Goal: Download file/media

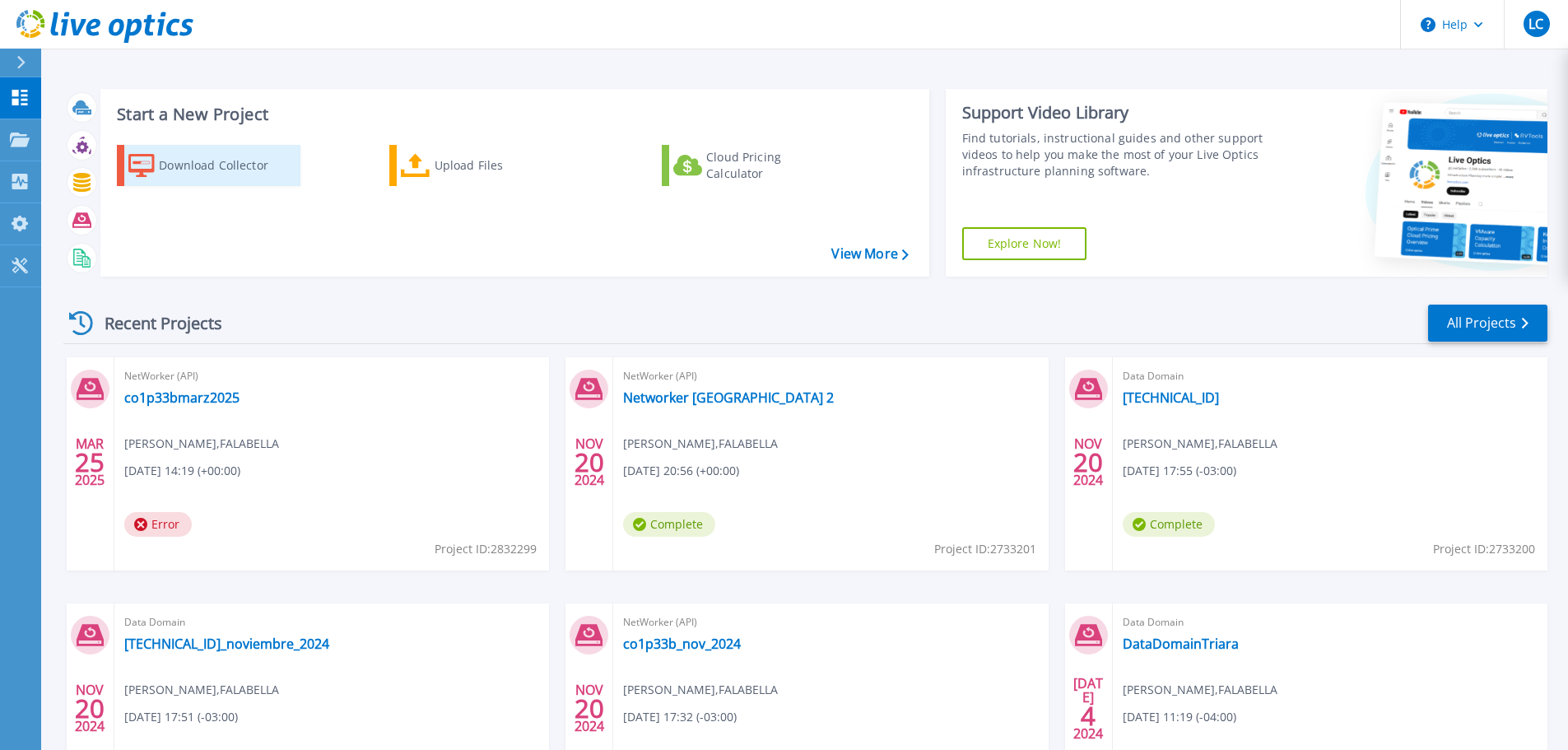
click at [204, 160] on div "Download Collector" at bounding box center [224, 165] width 132 height 33
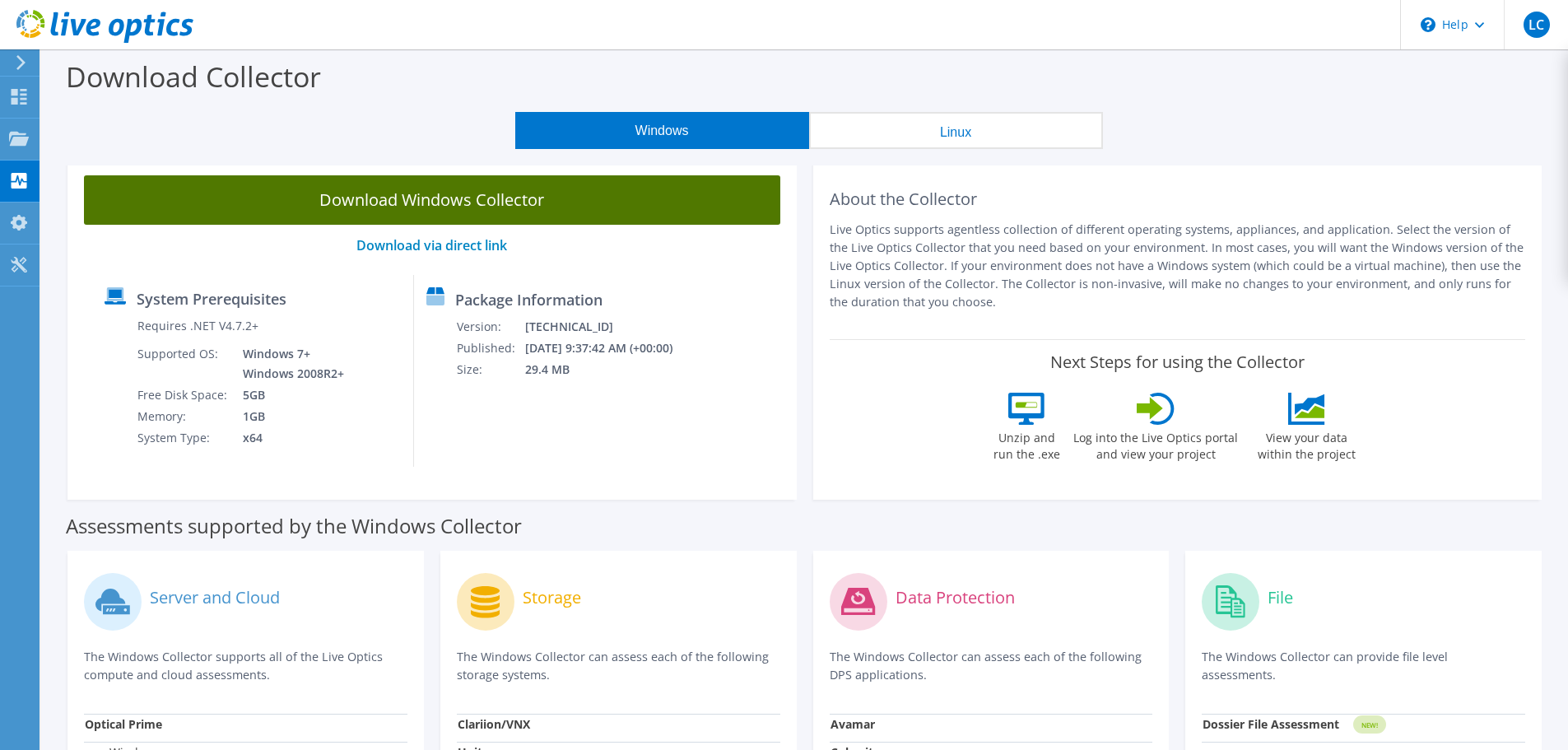
click at [459, 210] on link "Download Windows Collector" at bounding box center [432, 200] width 697 height 49
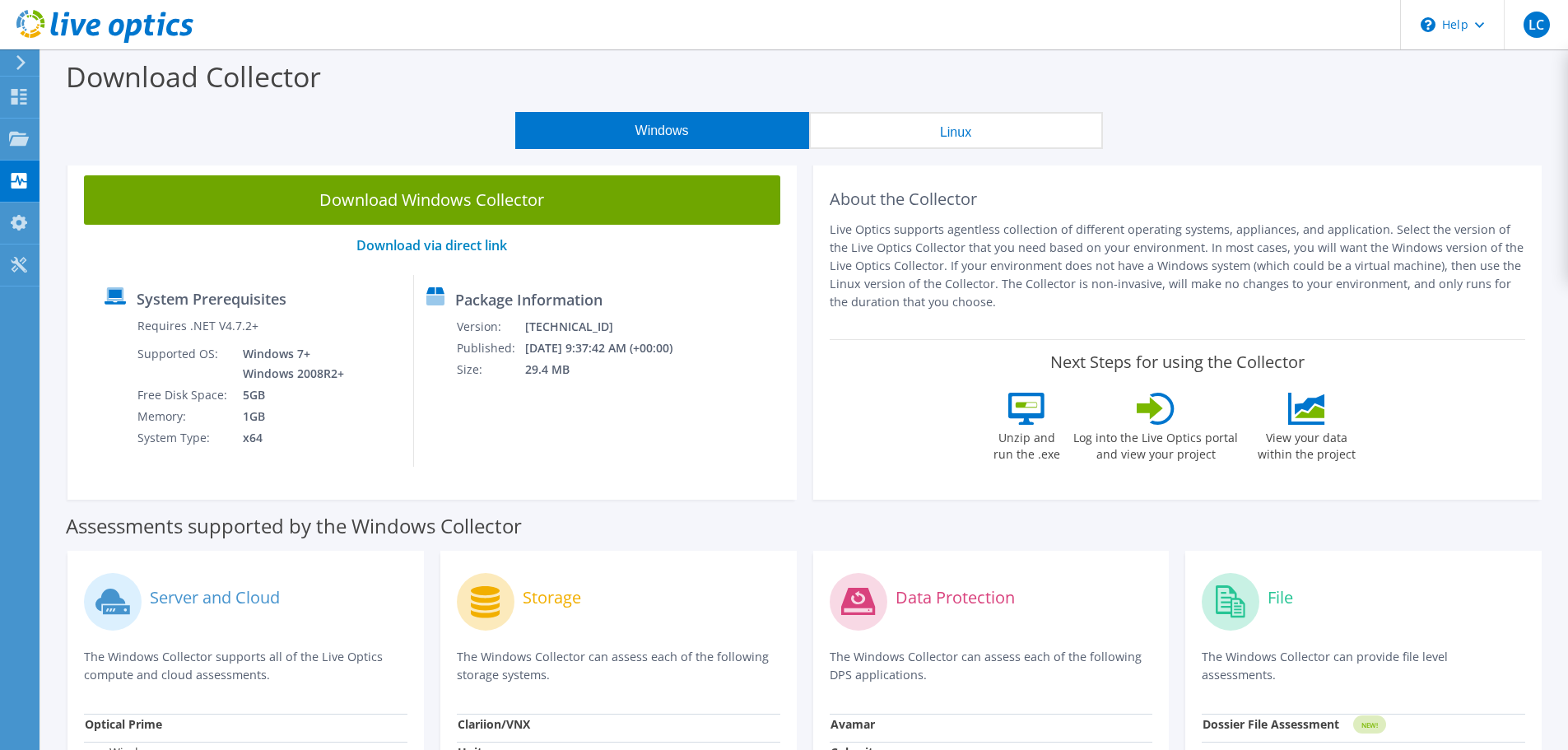
click at [24, 69] on icon at bounding box center [21, 62] width 12 height 15
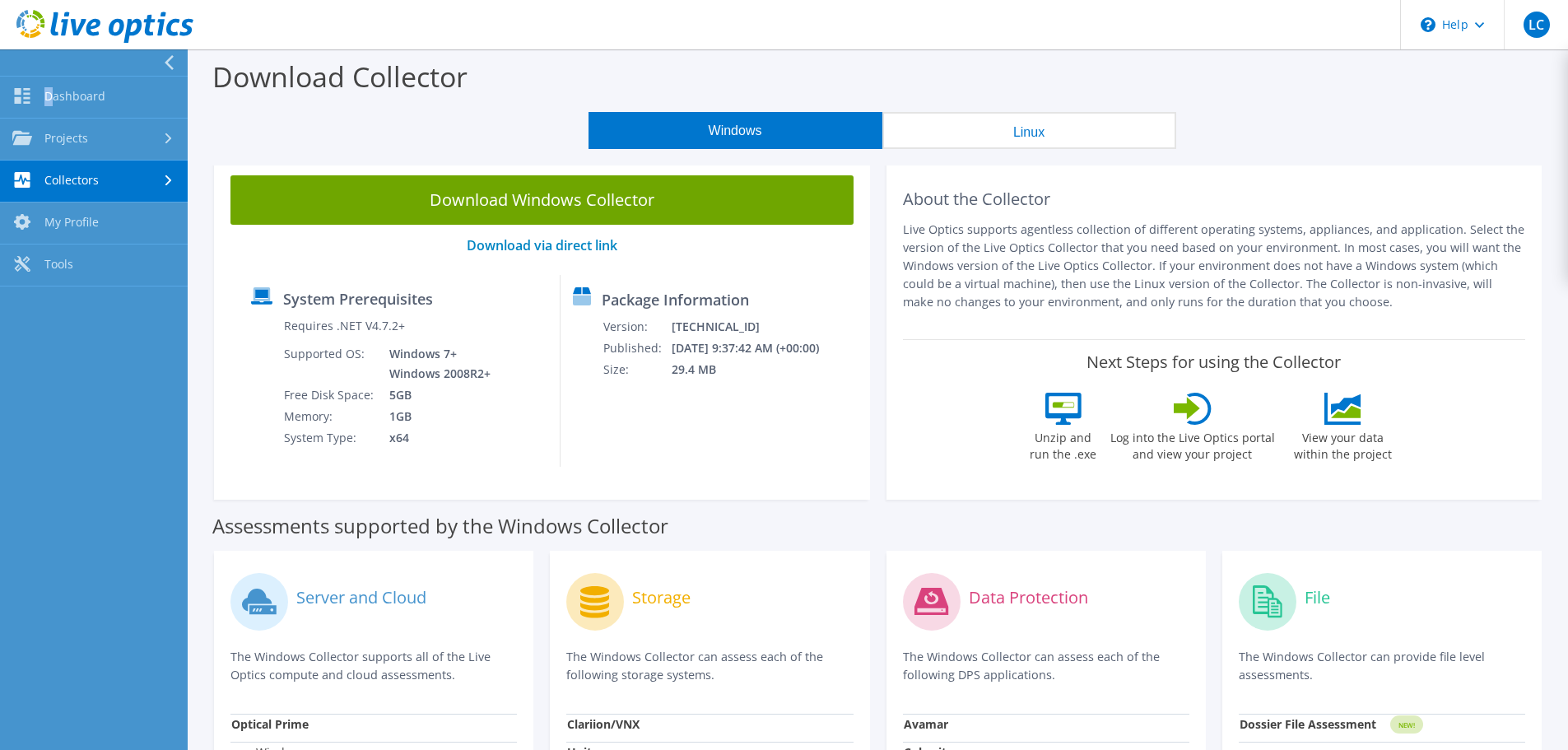
click at [80, 28] on use at bounding box center [105, 26] width 177 height 33
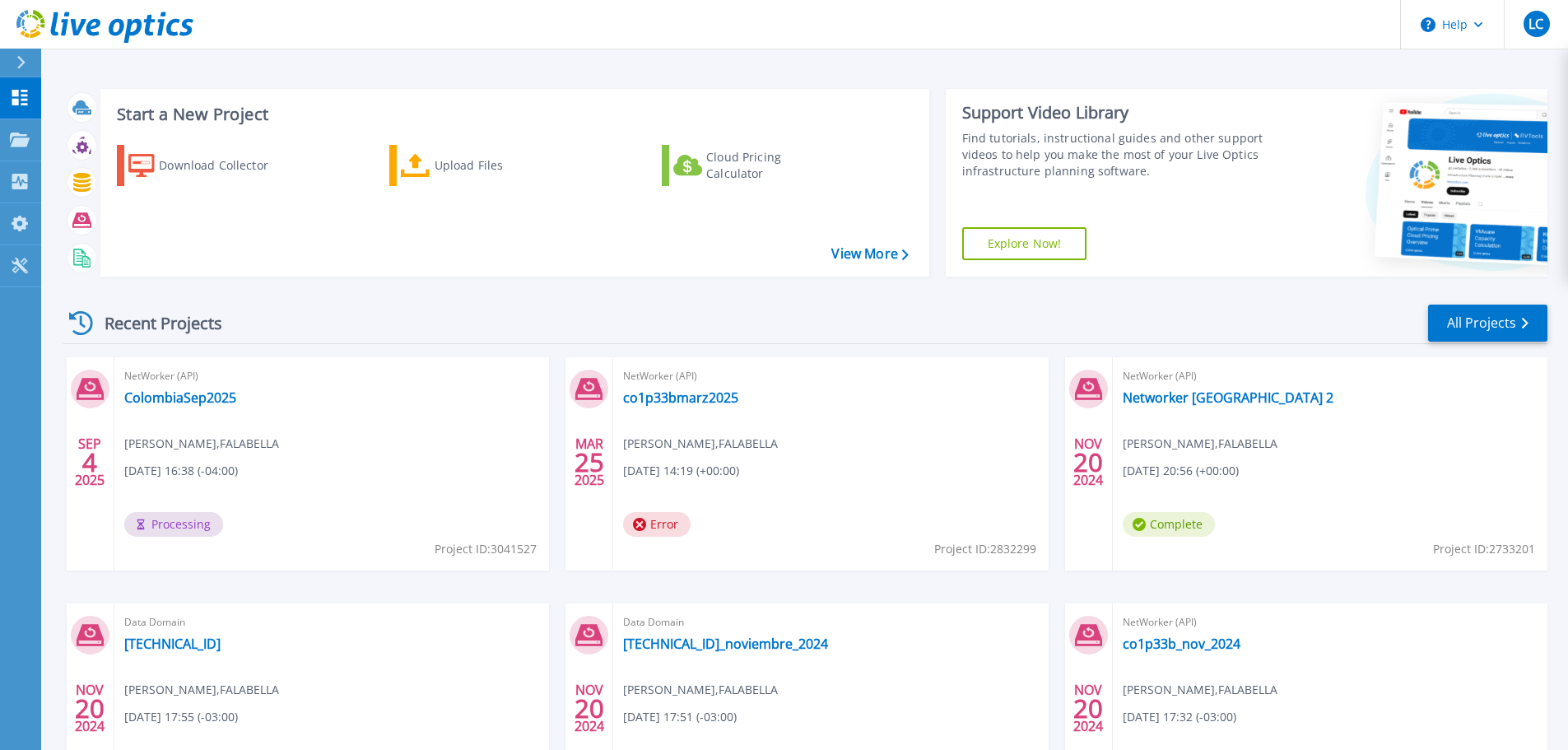
scroll to position [162, 0]
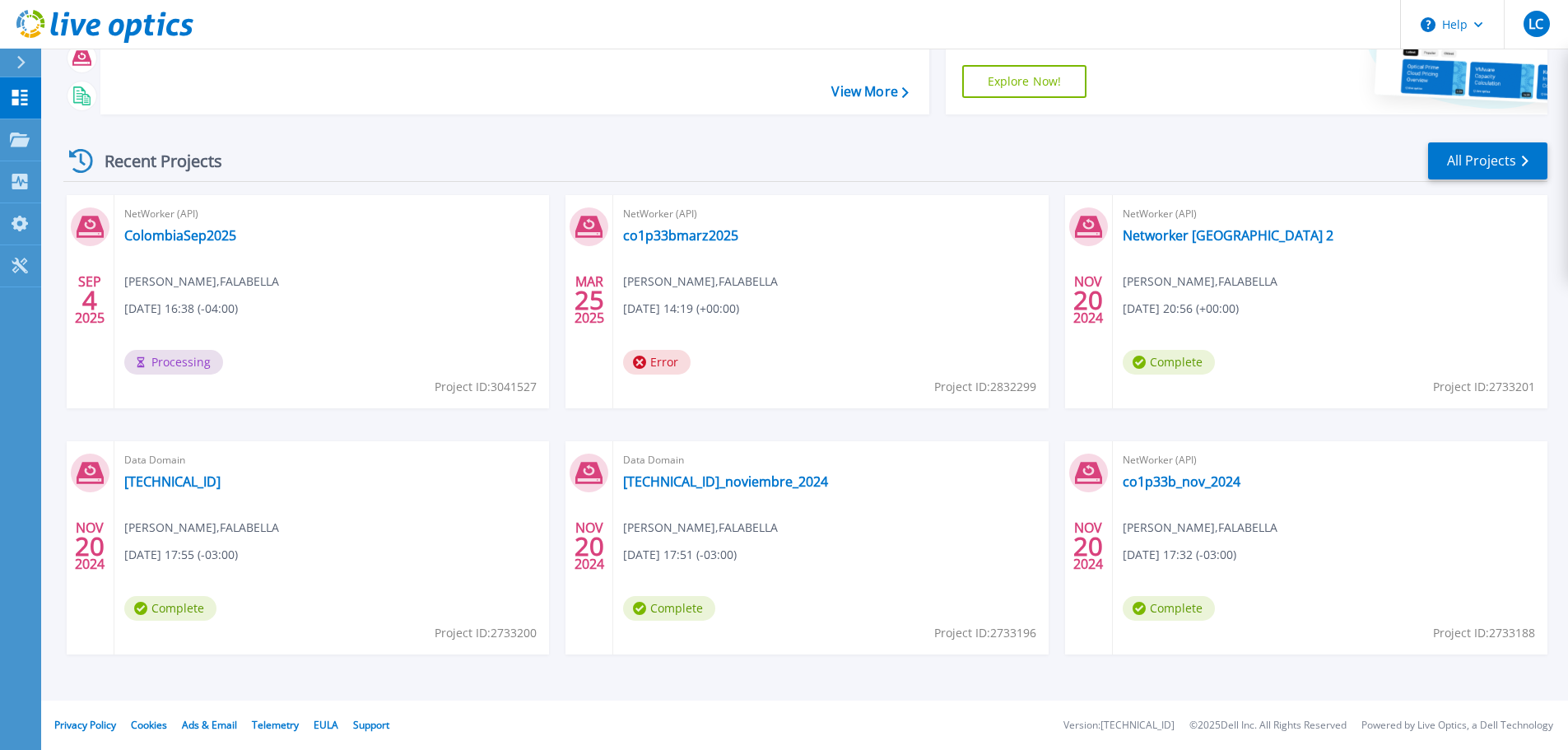
click at [556, 176] on div "Recent Projects All Projects" at bounding box center [805, 161] width 1484 height 41
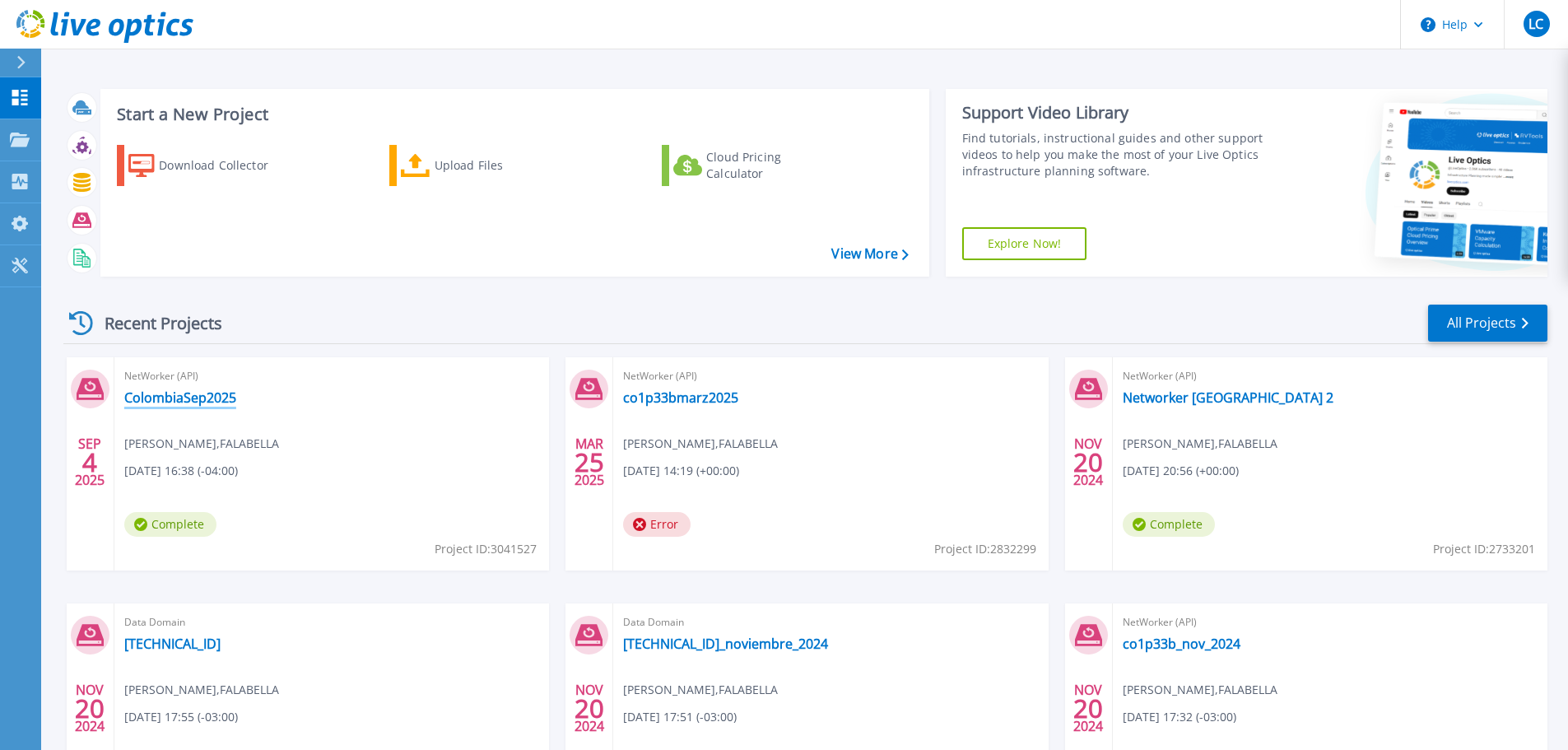
click at [211, 397] on link "ColombiaSep2025" at bounding box center [180, 397] width 112 height 17
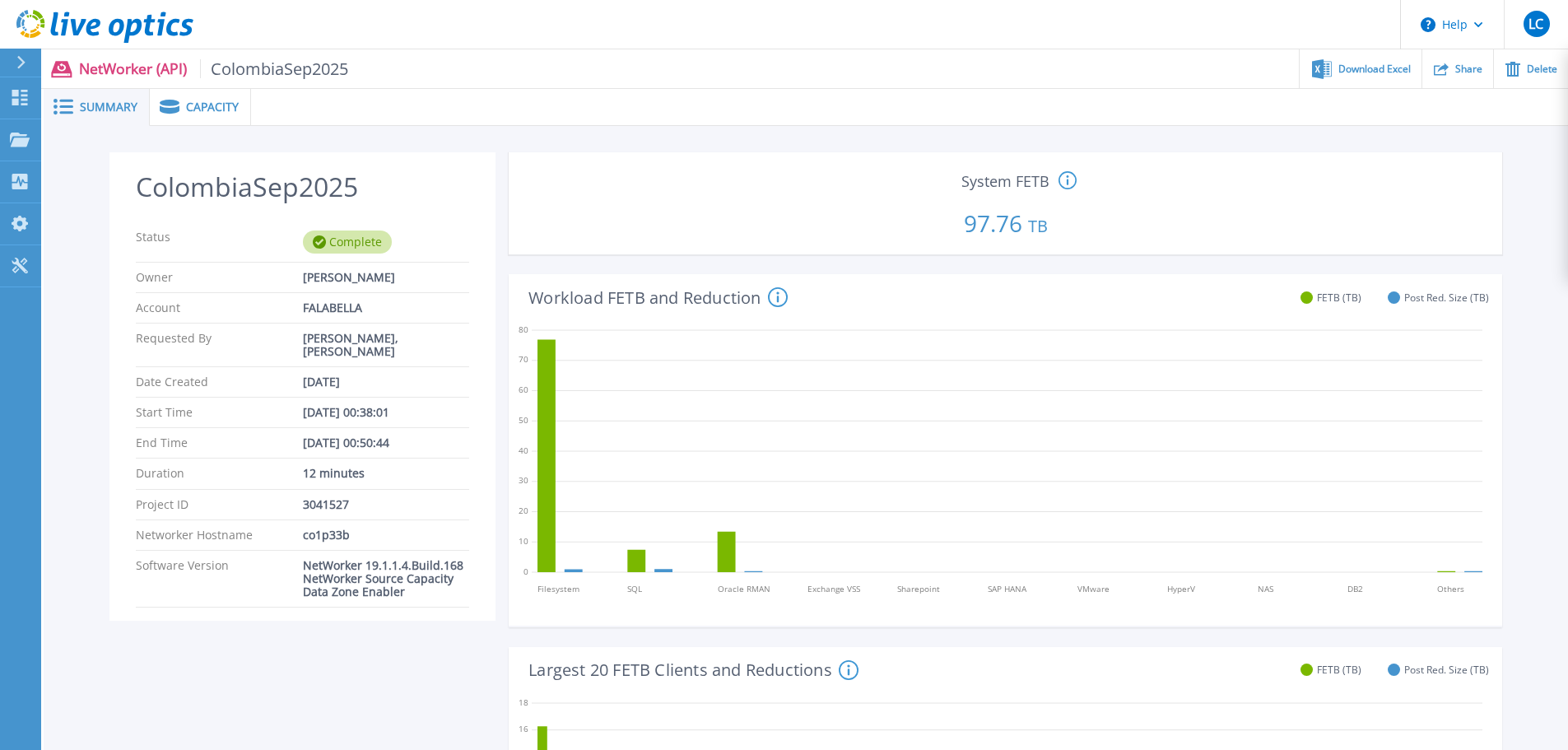
click at [207, 107] on span "Capacity" at bounding box center [212, 107] width 52 height 11
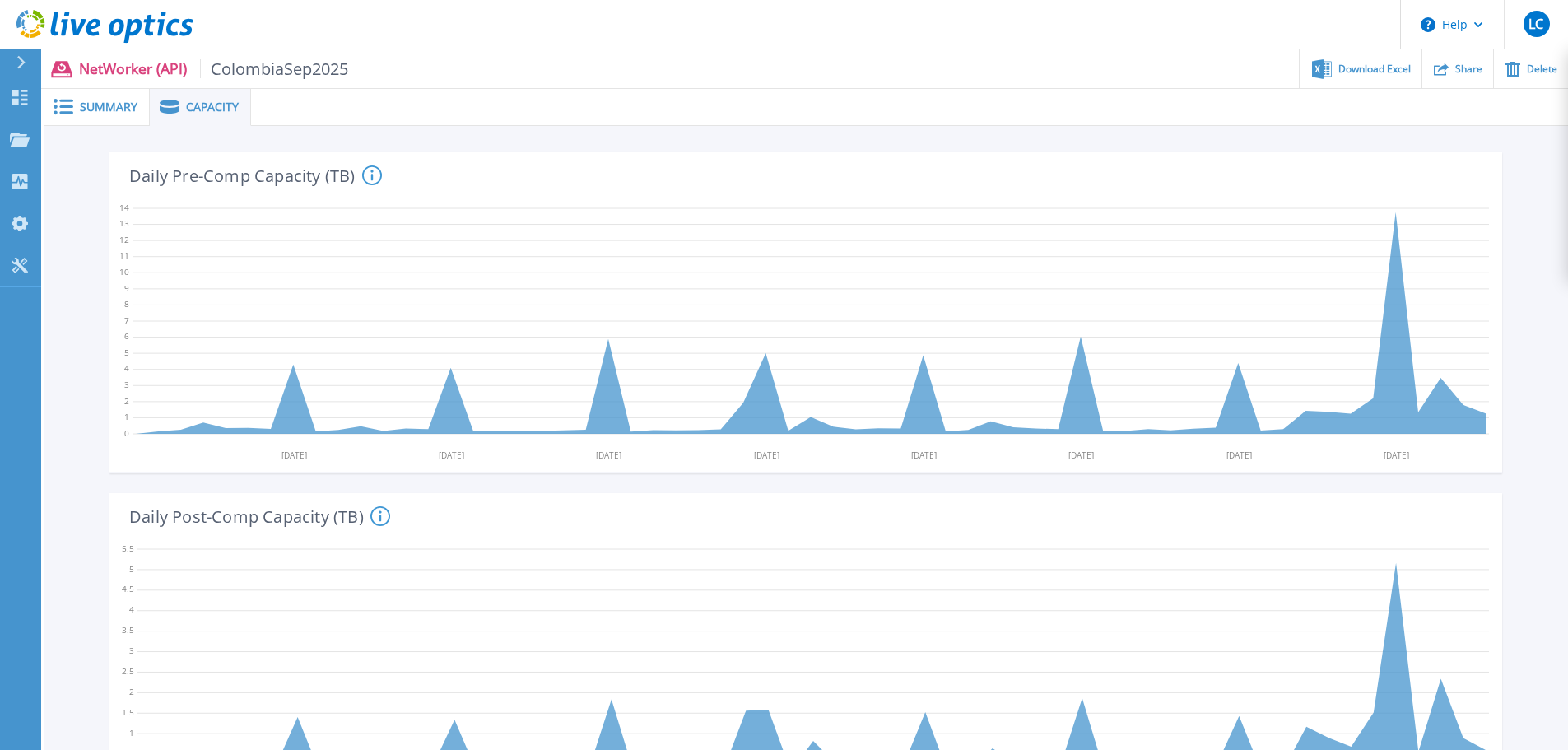
click at [69, 109] on icon at bounding box center [62, 106] width 20 height 16
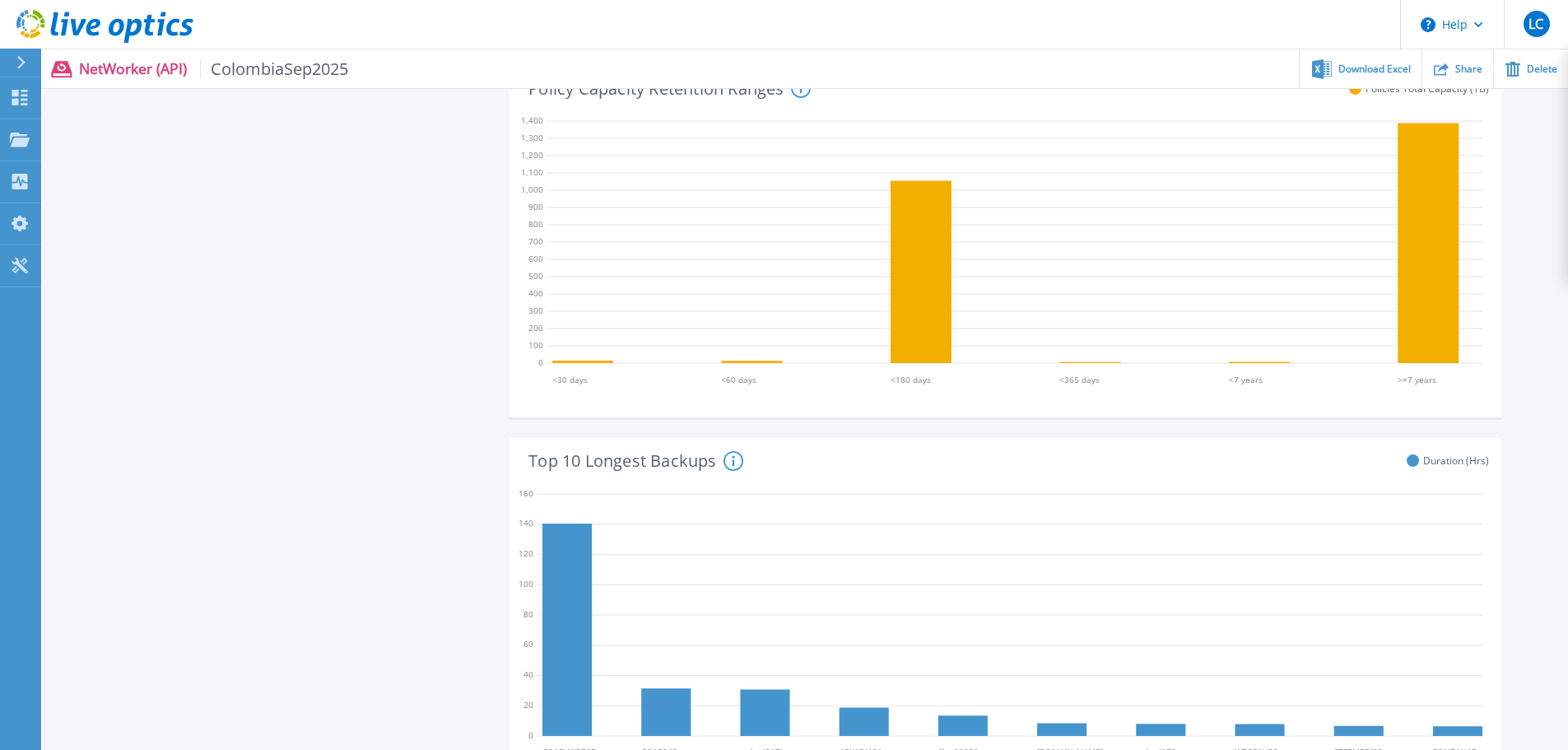
scroll to position [987, 0]
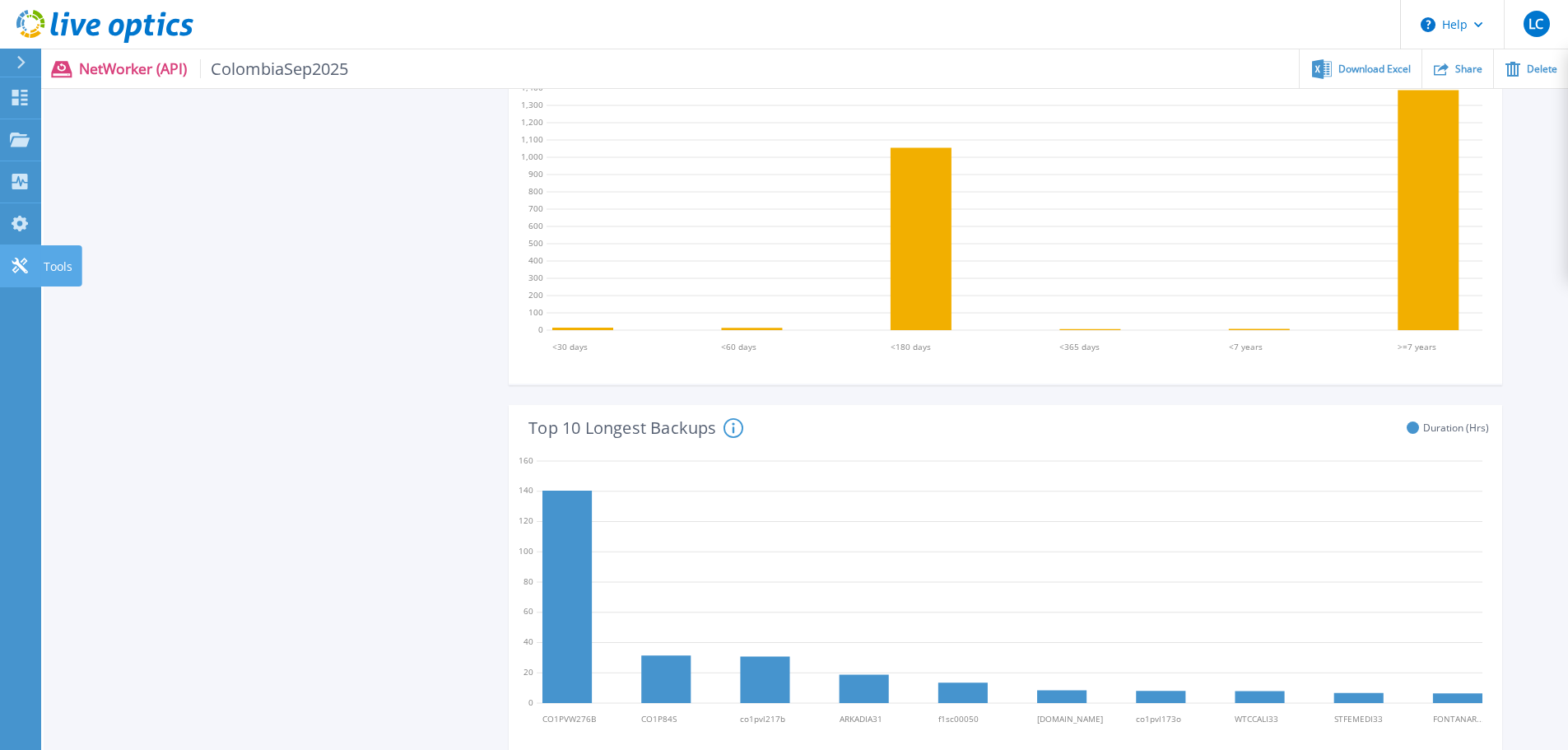
click at [39, 272] on link "Tools Tools" at bounding box center [21, 266] width 41 height 42
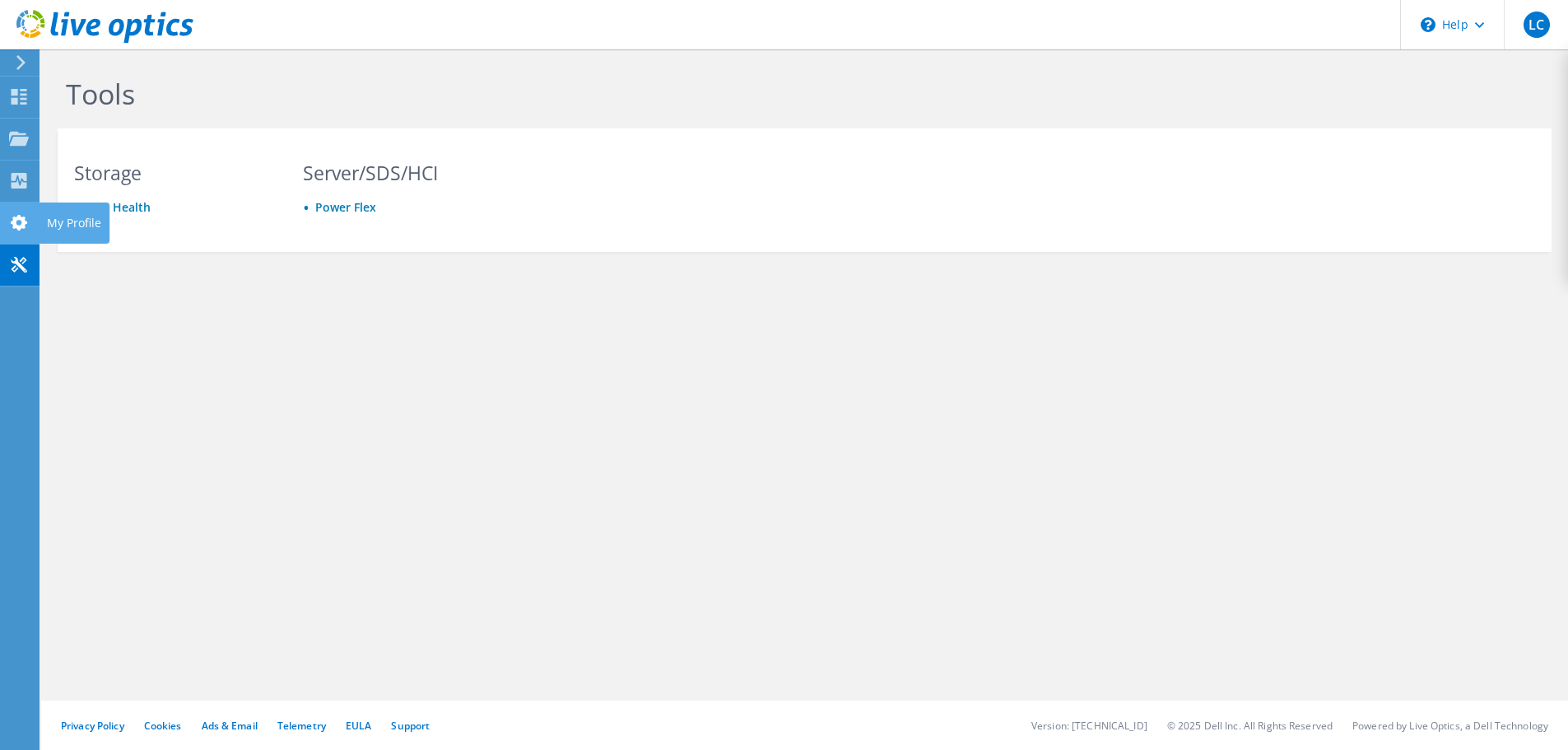
click at [42, 226] on div "My Profile" at bounding box center [74, 223] width 71 height 41
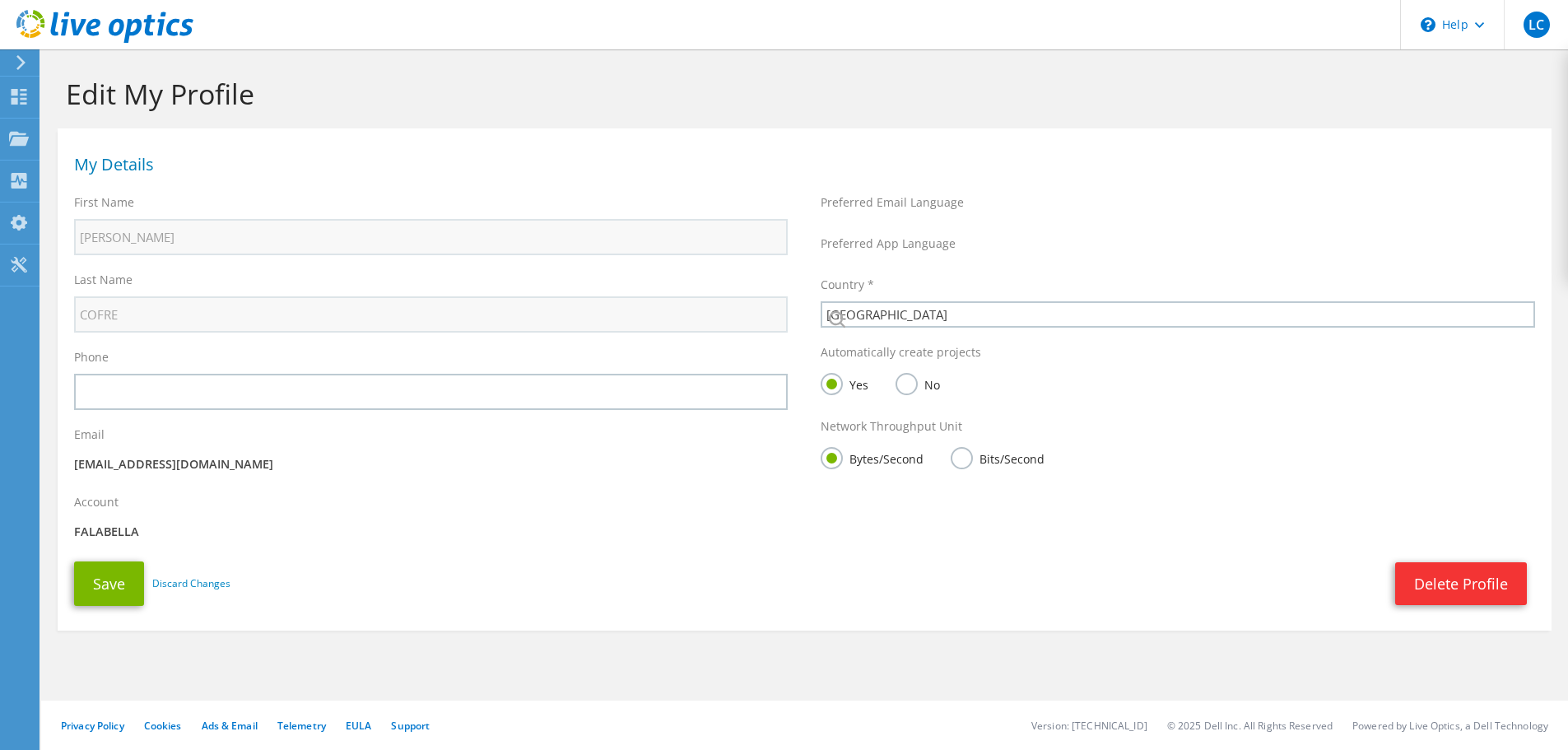
select select "45"
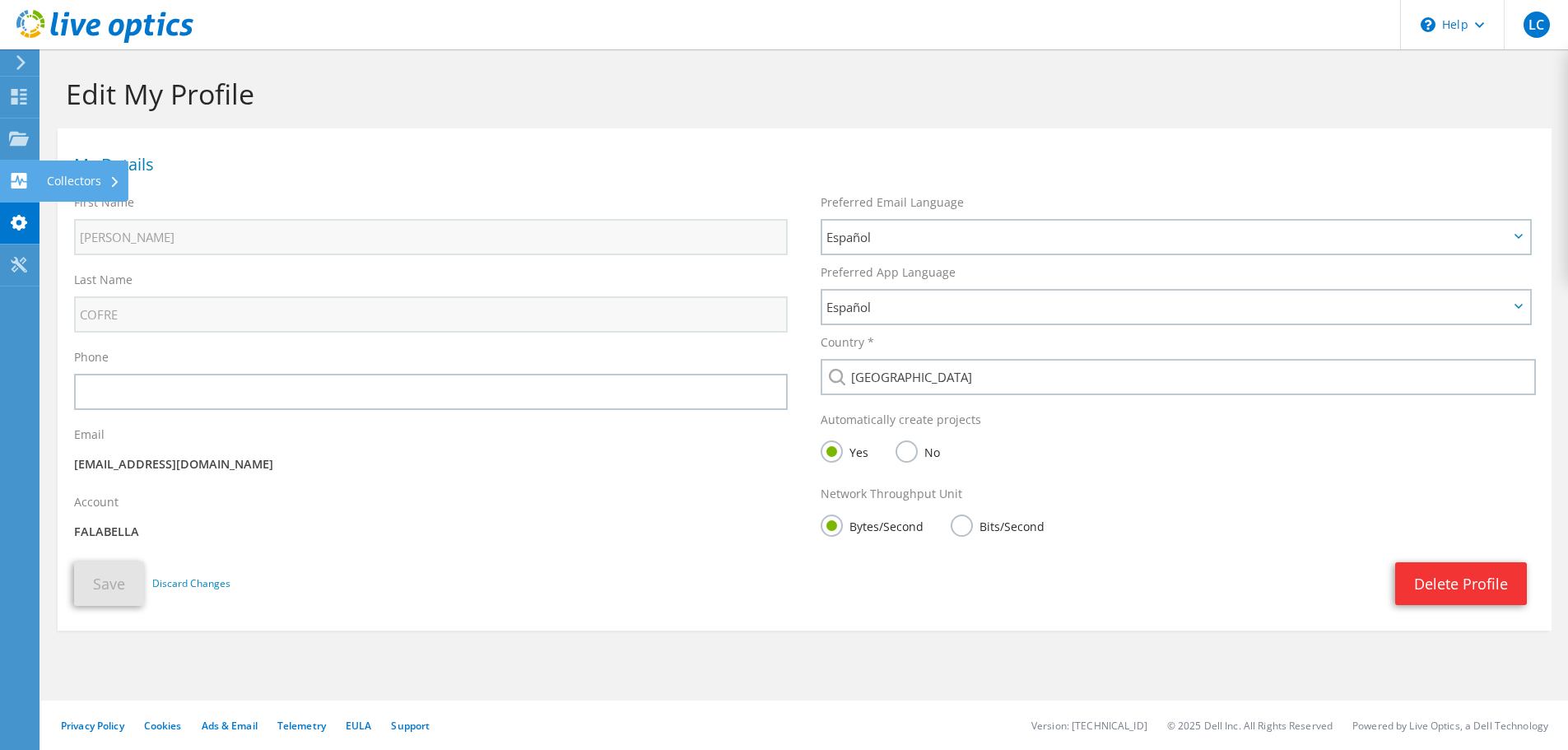
click at [51, 179] on div "Collectors" at bounding box center [83, 181] width 90 height 41
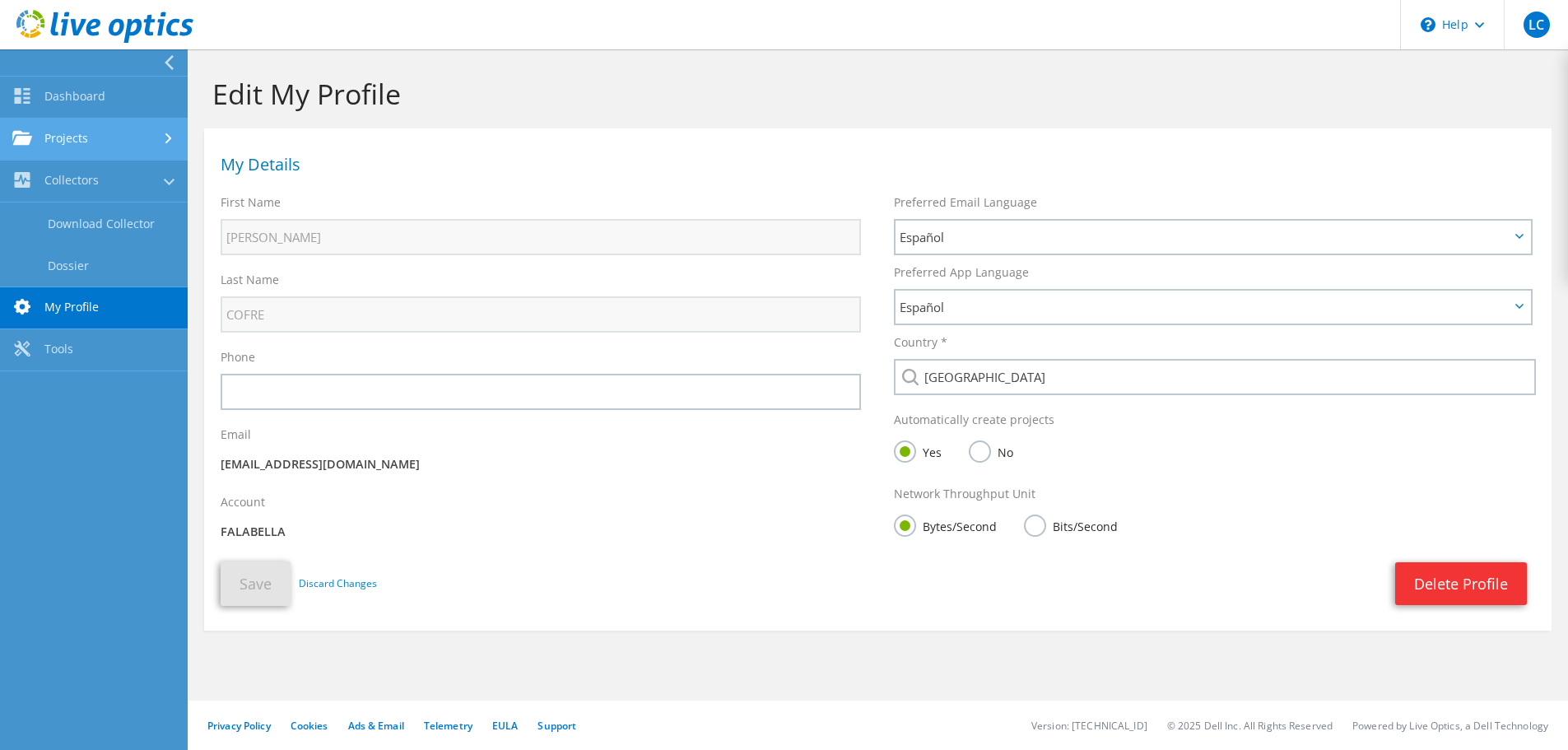
click at [80, 144] on link "Projects" at bounding box center [93, 139] width 187 height 42
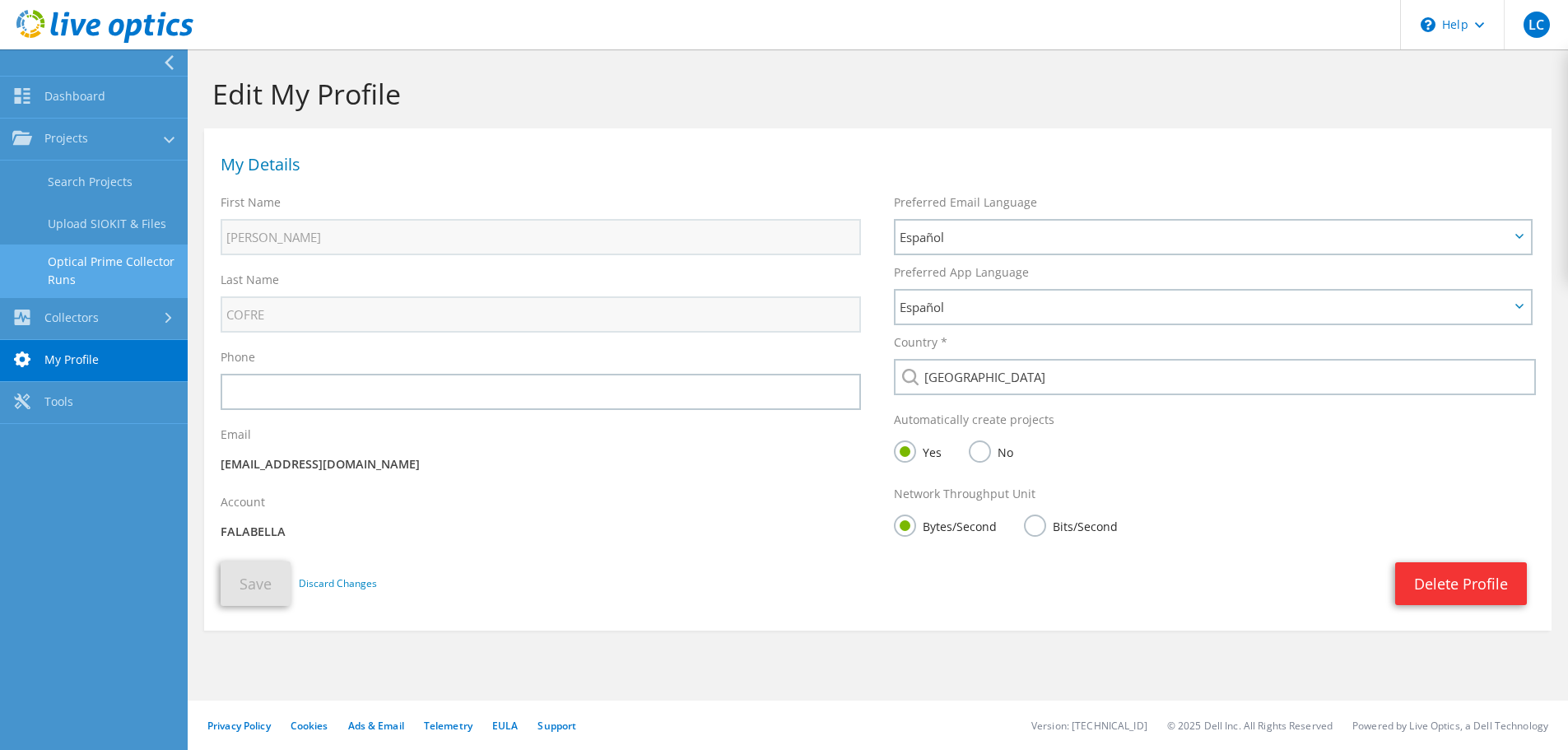
click at [161, 263] on link "Optical Prime Collector Runs" at bounding box center [93, 271] width 187 height 52
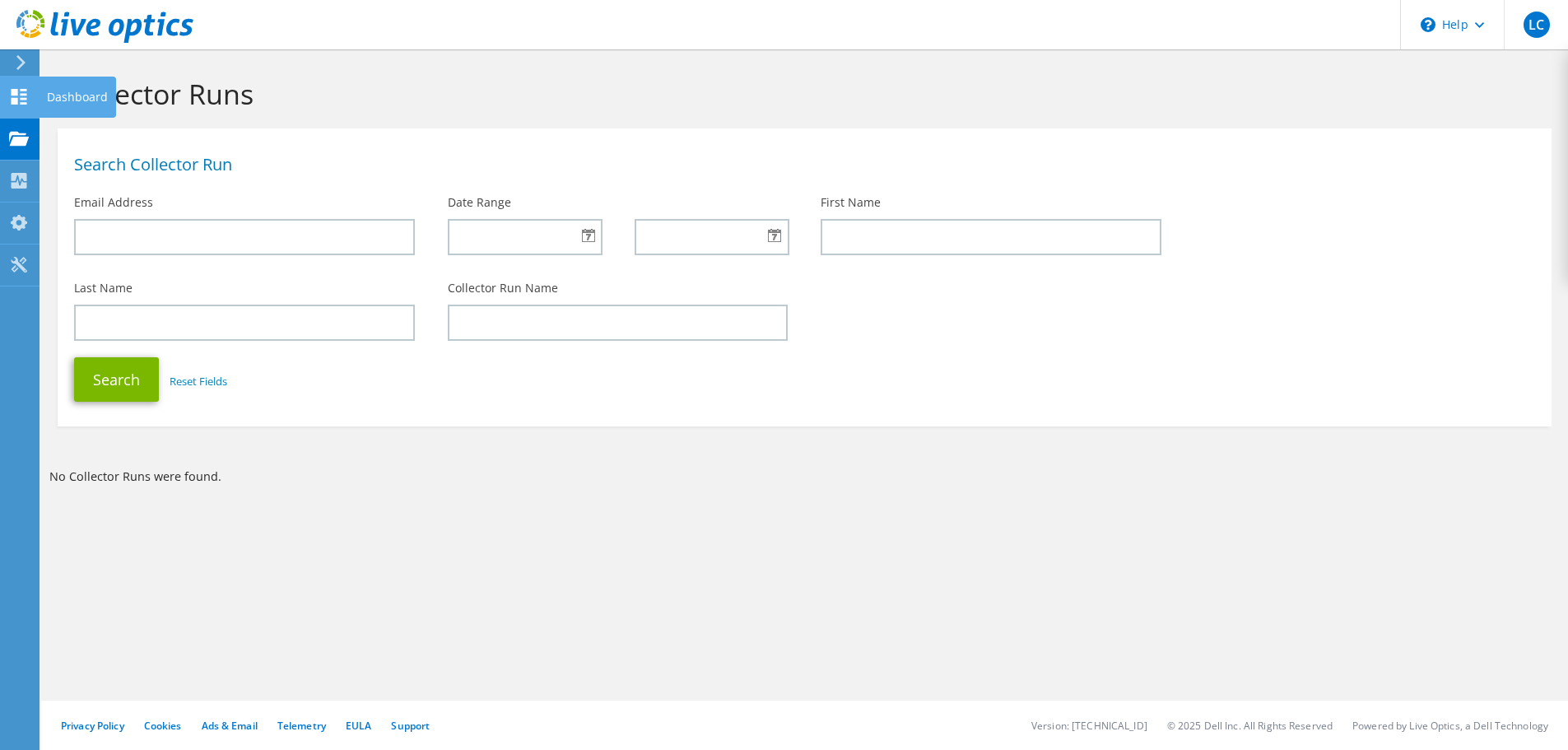
click at [39, 102] on div "Dashboard" at bounding box center [76, 97] width 77 height 41
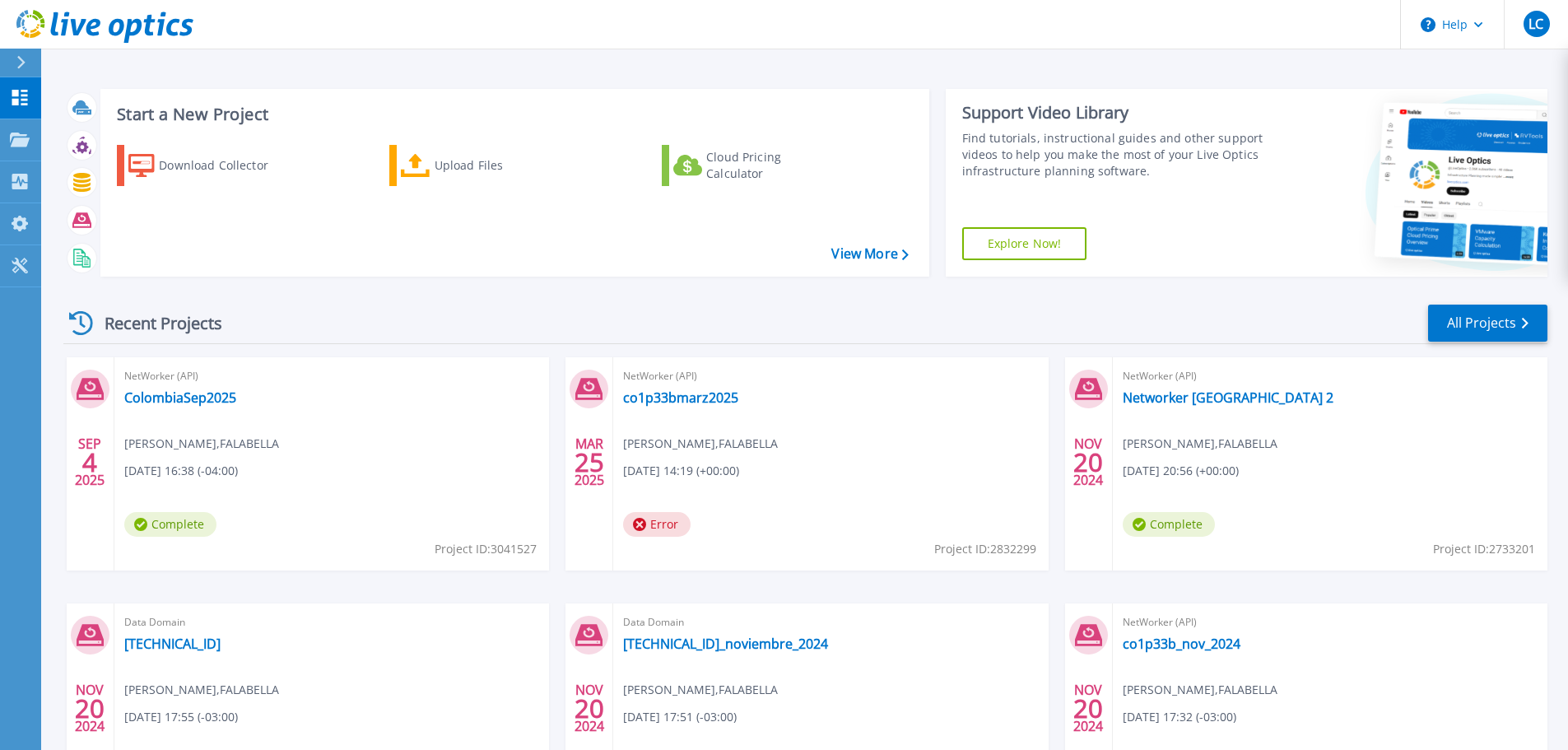
click at [25, 66] on icon at bounding box center [21, 62] width 9 height 13
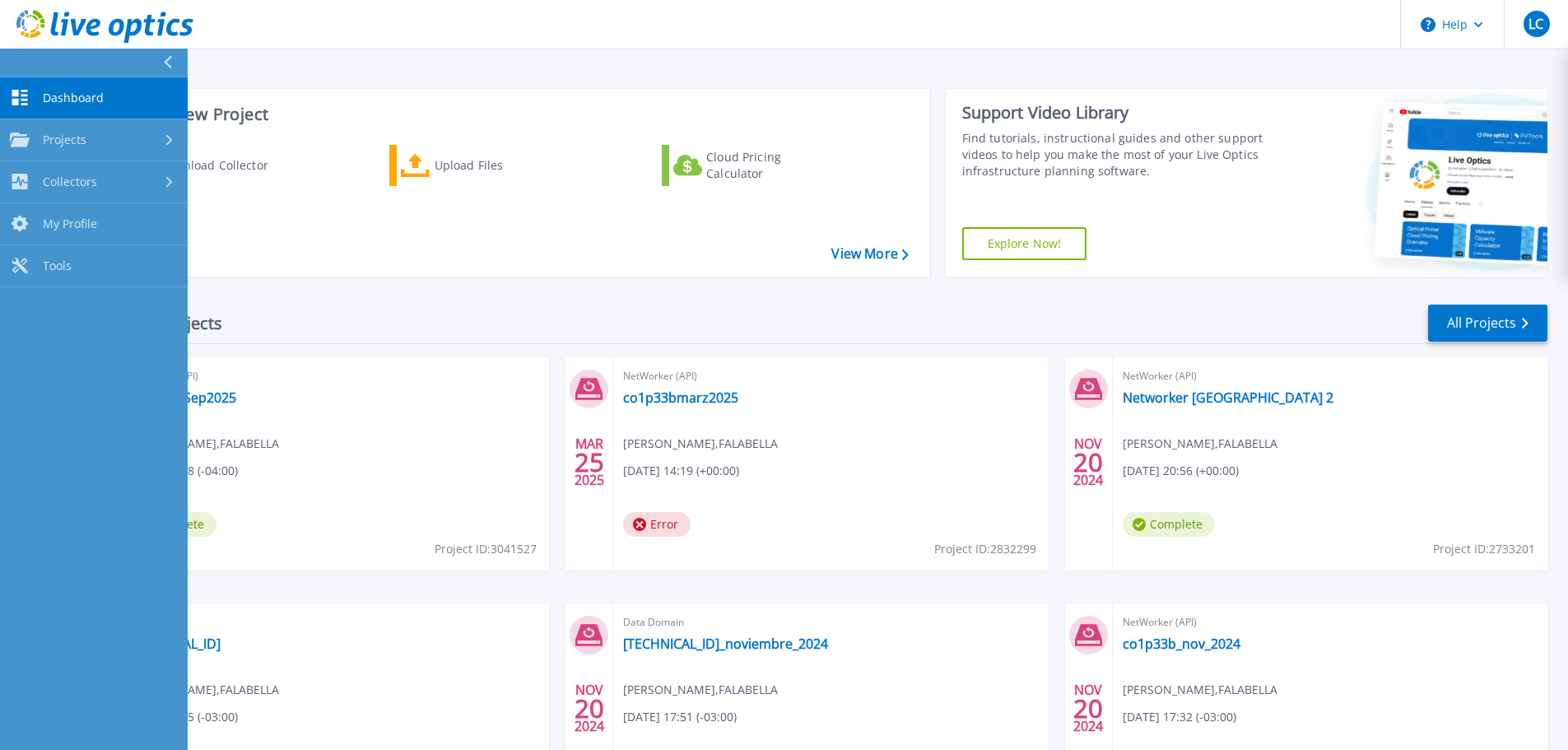
click at [25, 66] on button at bounding box center [93, 62] width 187 height 29
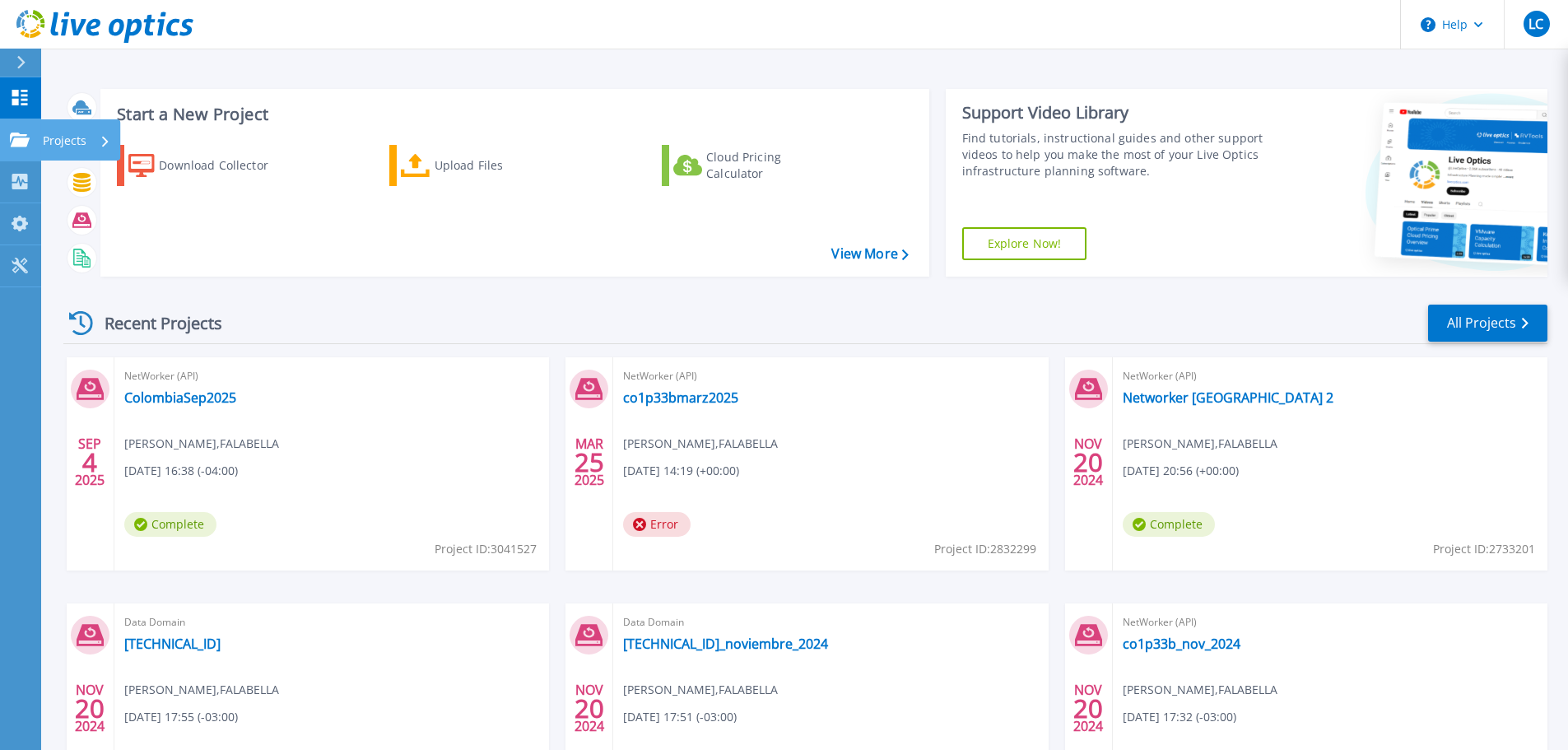
click at [62, 135] on p "Projects" at bounding box center [64, 141] width 44 height 43
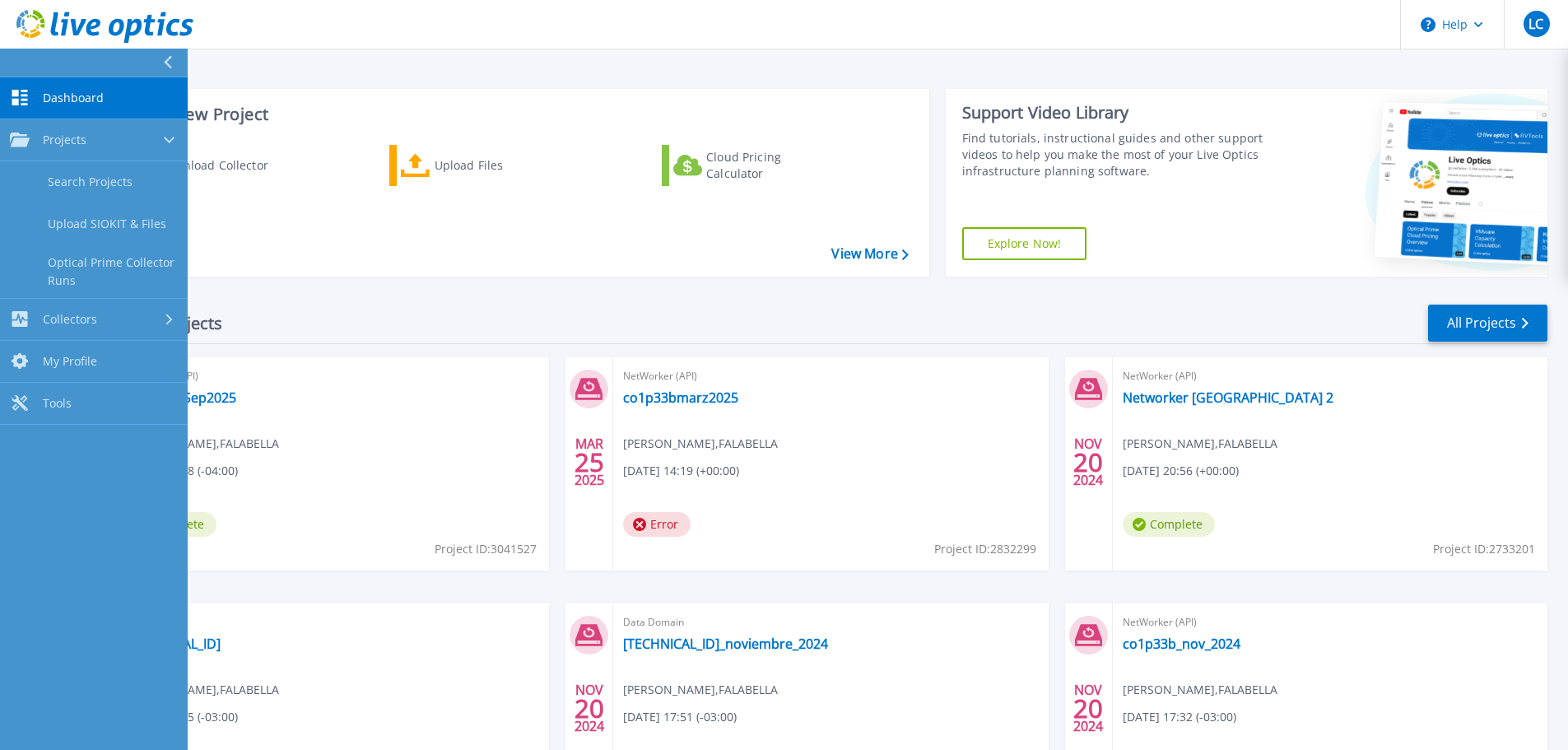
click at [160, 63] on button at bounding box center [93, 62] width 187 height 29
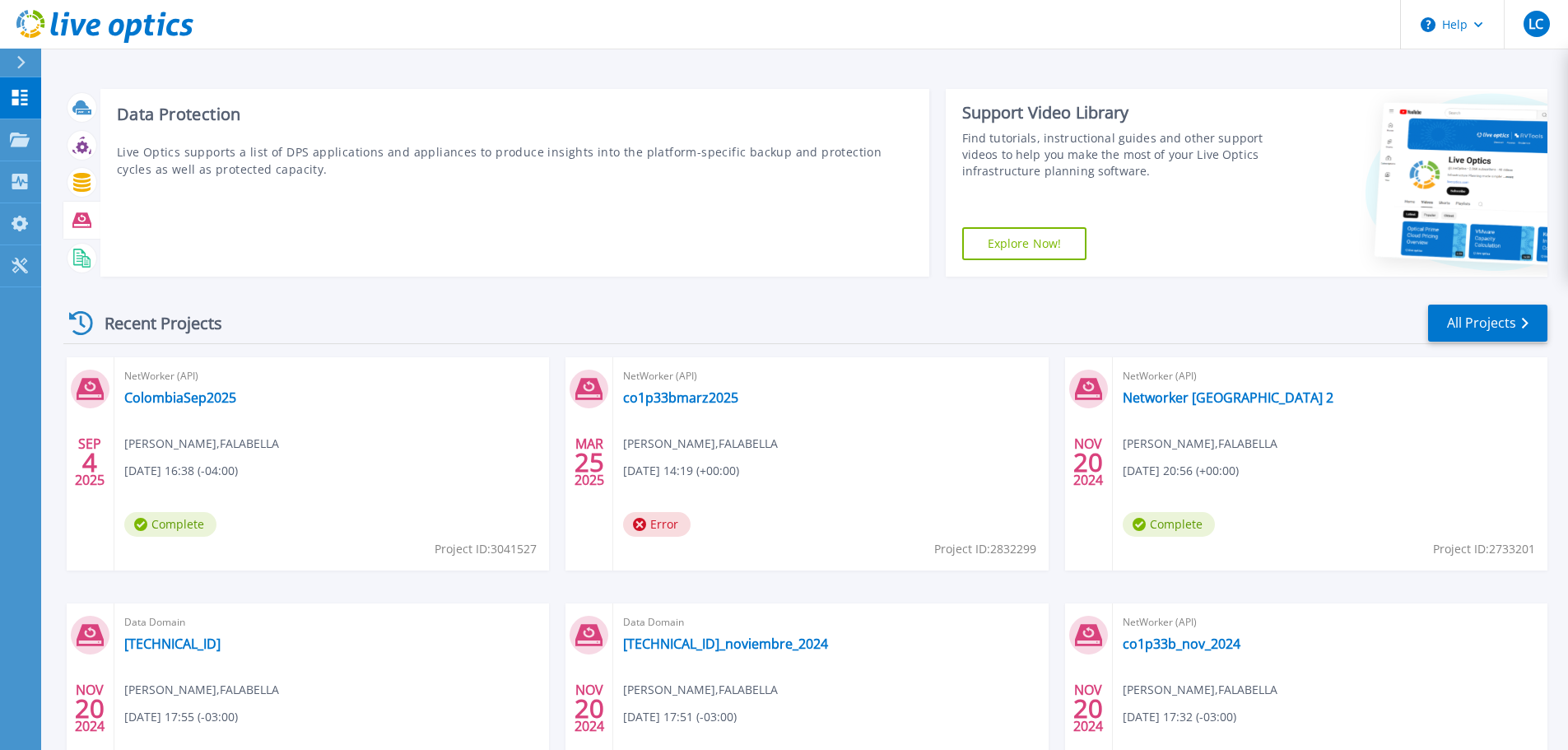
click at [91, 216] on div at bounding box center [81, 220] width 29 height 29
click at [79, 217] on icon at bounding box center [82, 220] width 19 height 19
click at [80, 186] on icon at bounding box center [82, 182] width 18 height 19
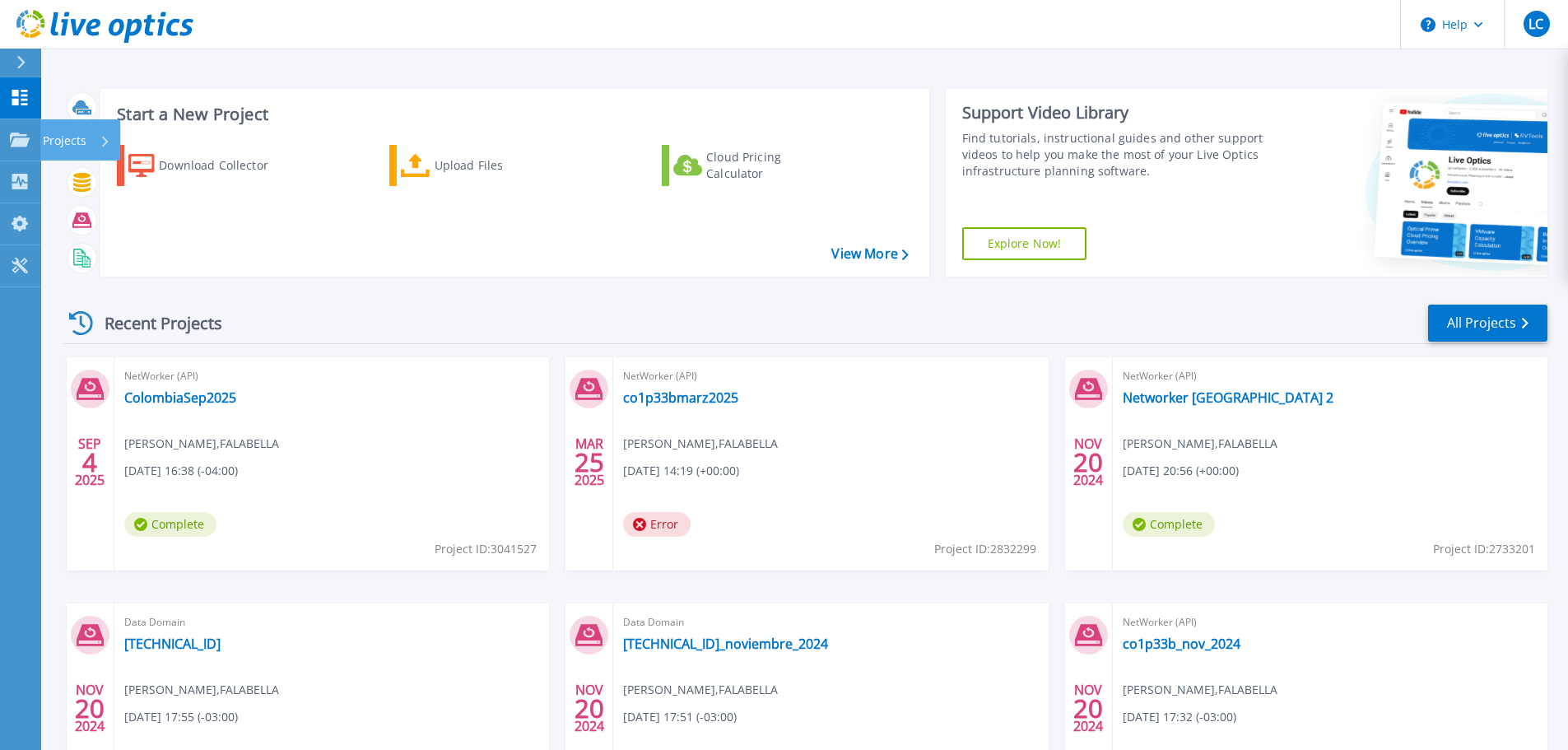
click at [93, 137] on div "Projects" at bounding box center [76, 141] width 67 height 43
